Goal: Transaction & Acquisition: Book appointment/travel/reservation

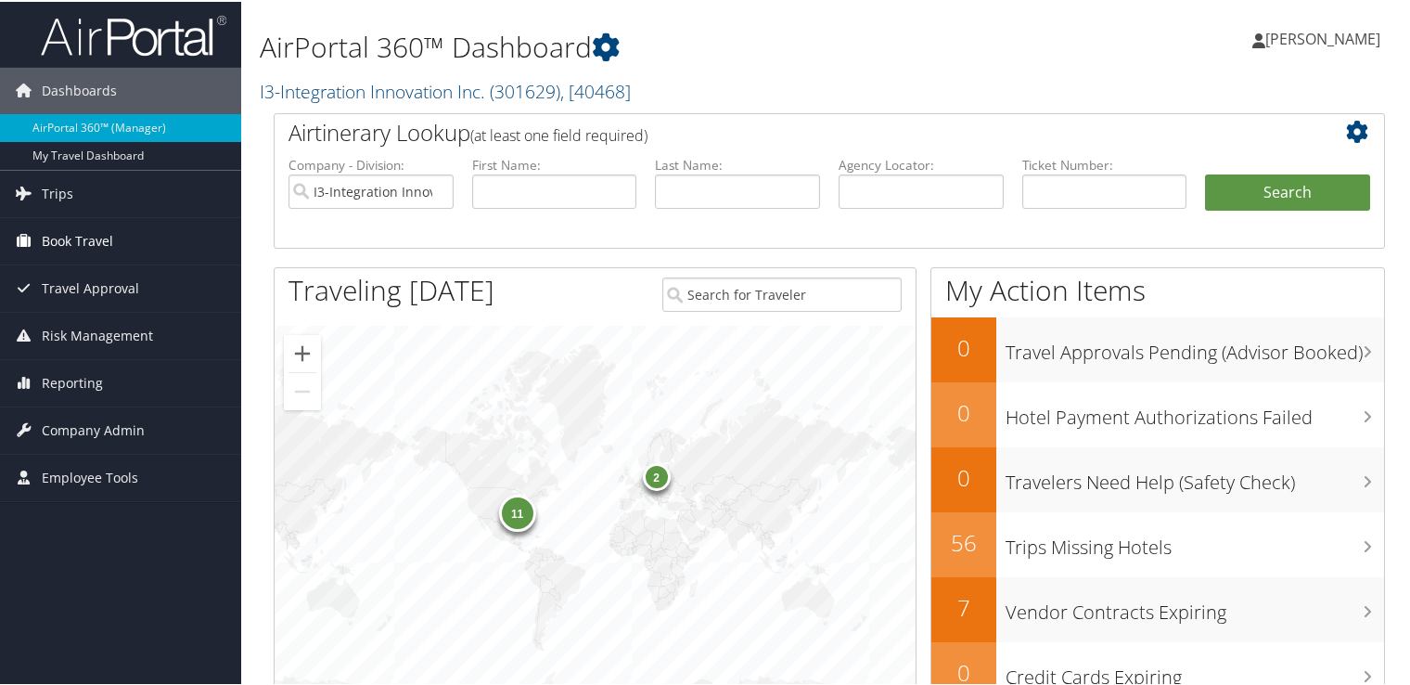
click at [78, 247] on span "Book Travel" at bounding box center [77, 239] width 71 height 46
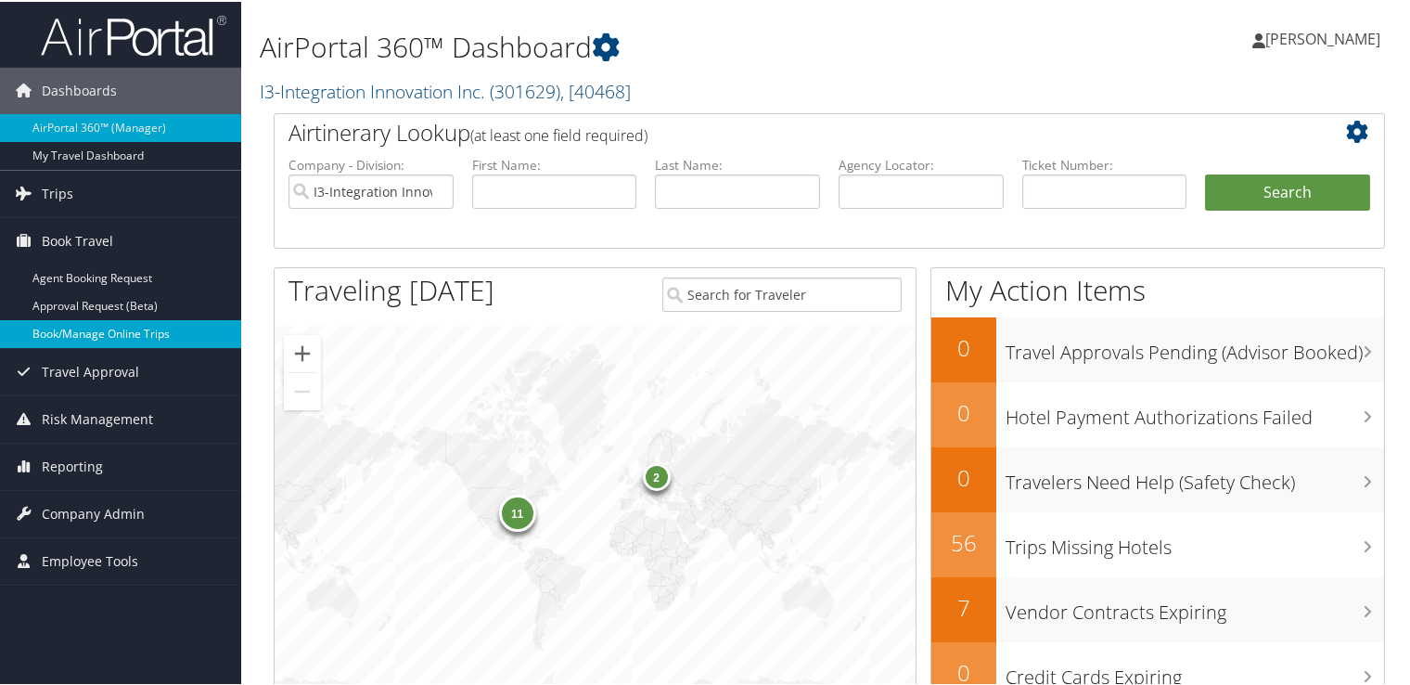
click at [139, 342] on link "Book/Manage Online Trips" at bounding box center [120, 332] width 241 height 28
click at [111, 332] on link "Book/Manage Online Trips" at bounding box center [120, 332] width 241 height 28
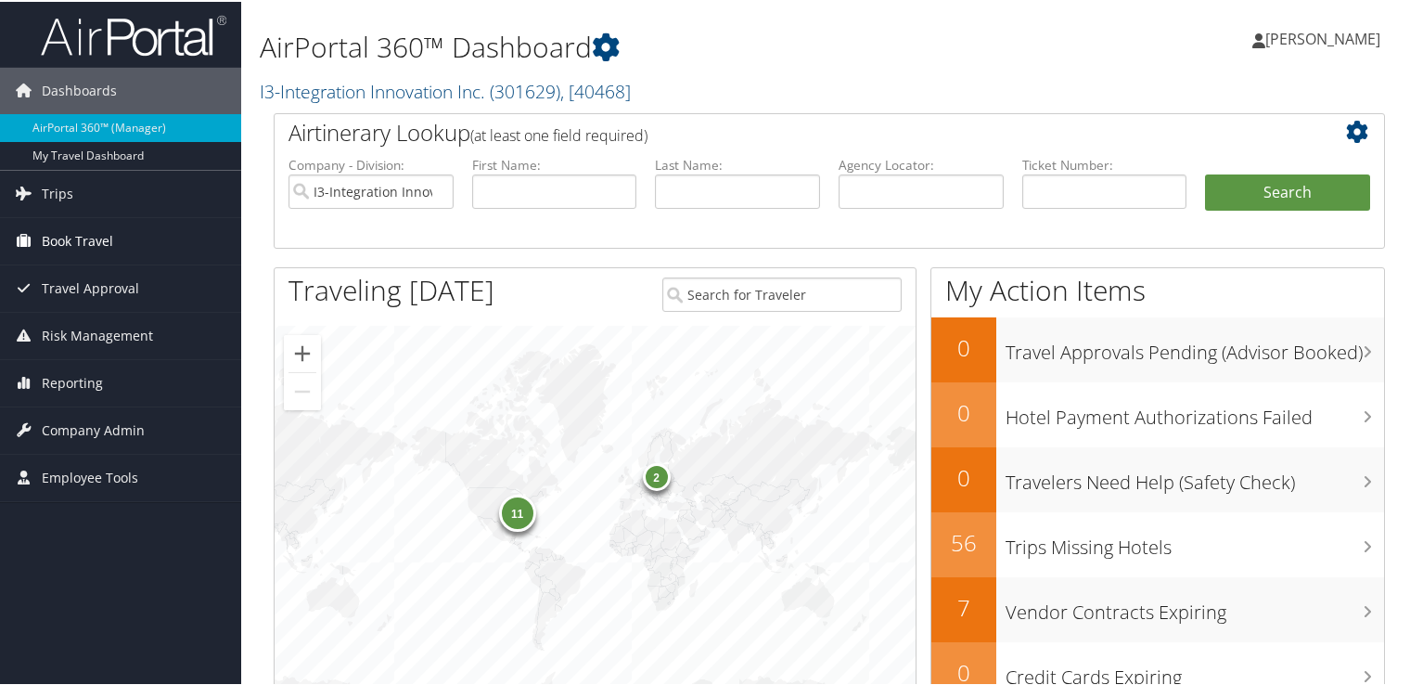
click at [84, 240] on span "Book Travel" at bounding box center [77, 239] width 71 height 46
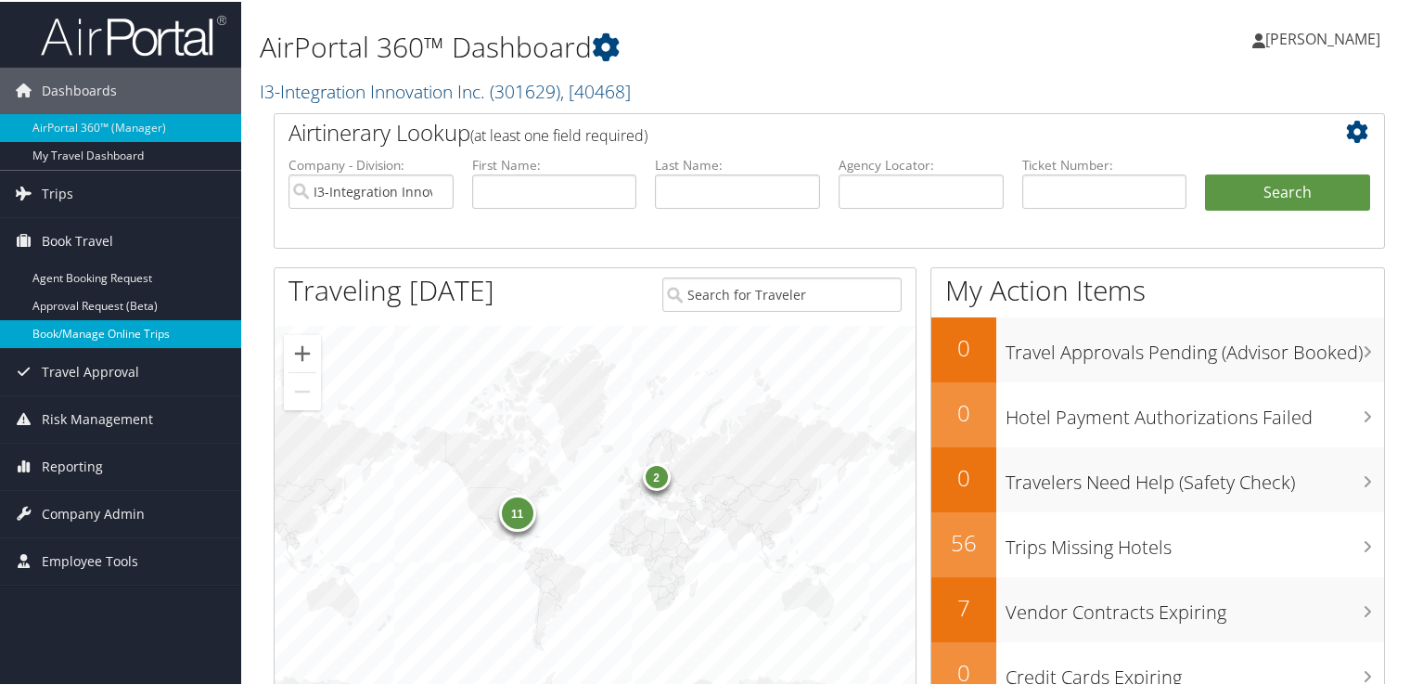
click at [111, 329] on link "Book/Manage Online Trips" at bounding box center [120, 332] width 241 height 28
